Goal: Task Accomplishment & Management: Complete application form

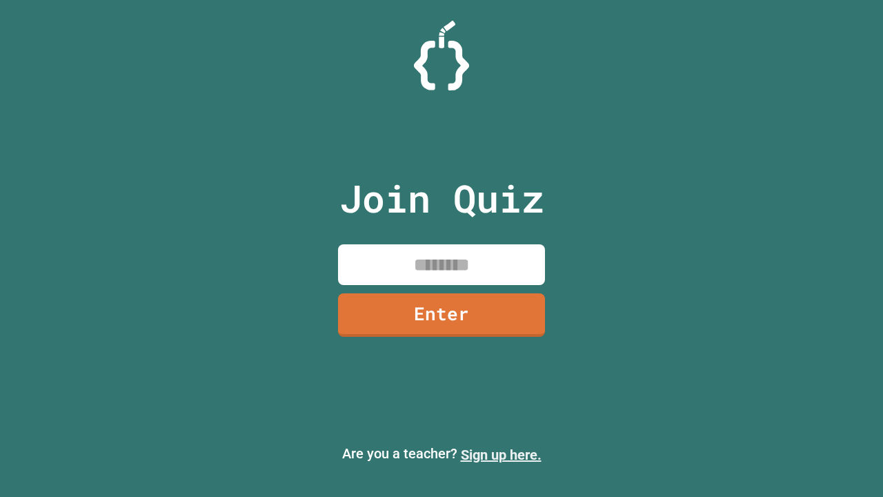
click at [501, 455] on link "Sign up here." at bounding box center [501, 455] width 81 height 17
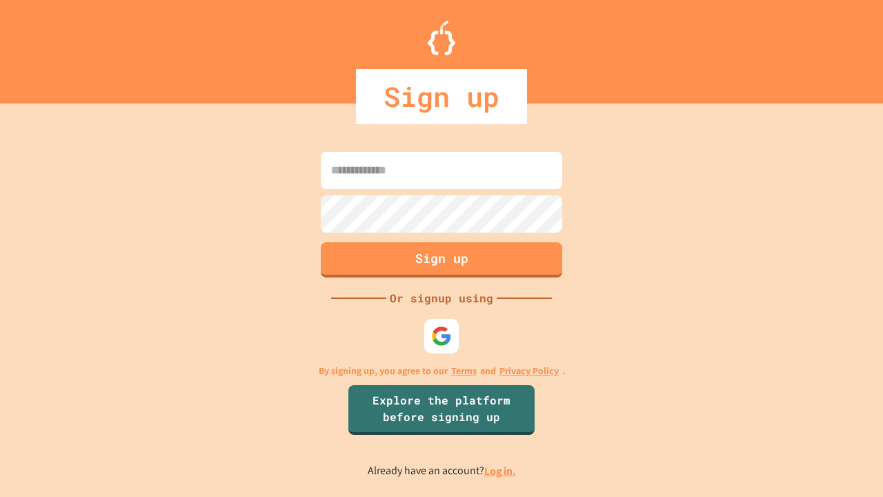
click at [501, 471] on link "Log in." at bounding box center [500, 471] width 32 height 14
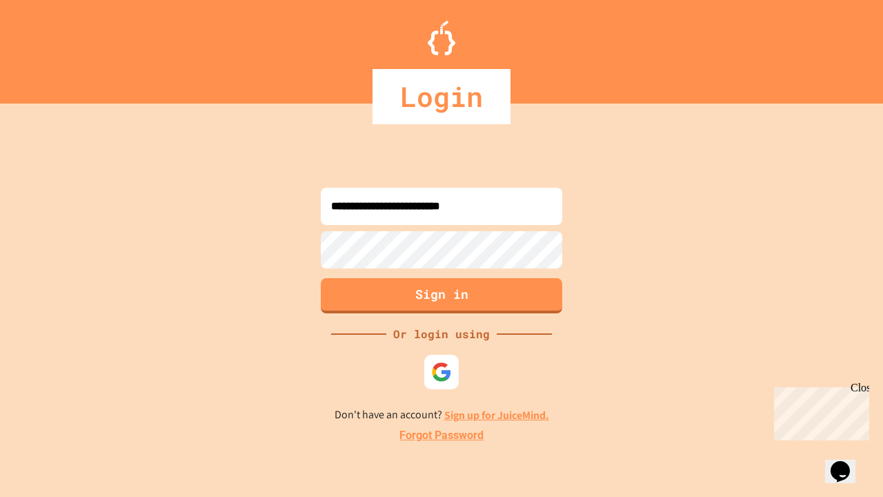
type input "**********"
